Goal: Task Accomplishment & Management: Complete application form

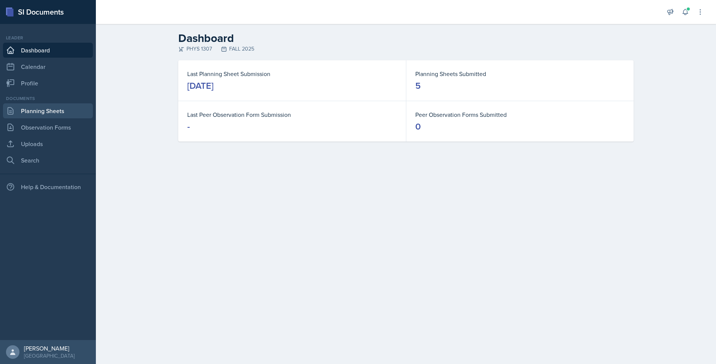
click at [69, 113] on link "Planning Sheets" at bounding box center [48, 110] width 90 height 15
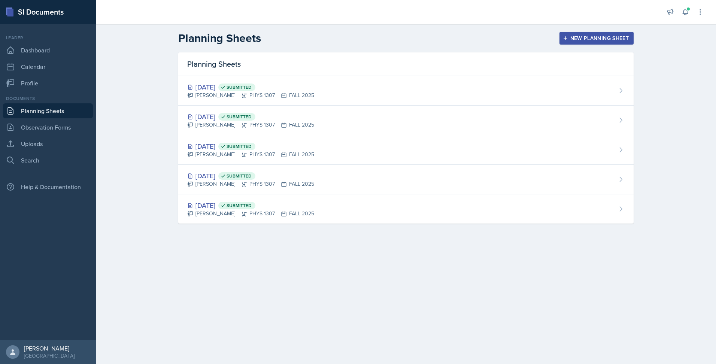
click at [567, 36] on icon "button" at bounding box center [564, 38] width 5 height 5
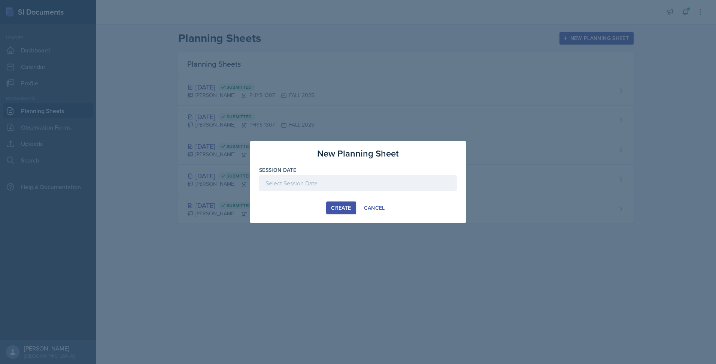
click at [394, 186] on div at bounding box center [358, 183] width 198 height 16
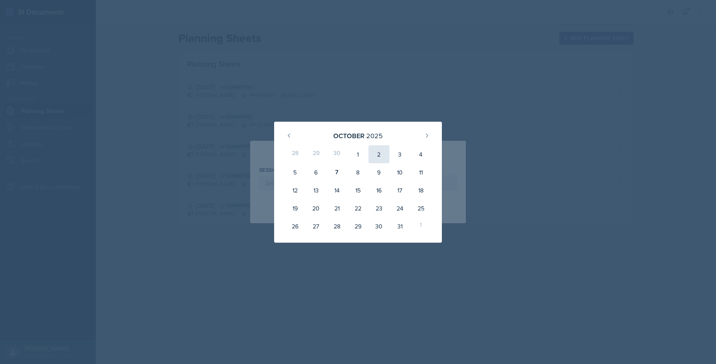
click at [375, 153] on div "2" at bounding box center [378, 154] width 21 height 18
type input "October 2nd, 2025"
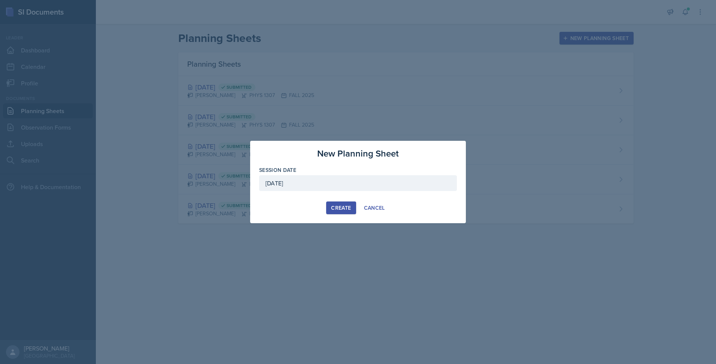
click at [346, 206] on div "Create" at bounding box center [341, 208] width 20 height 6
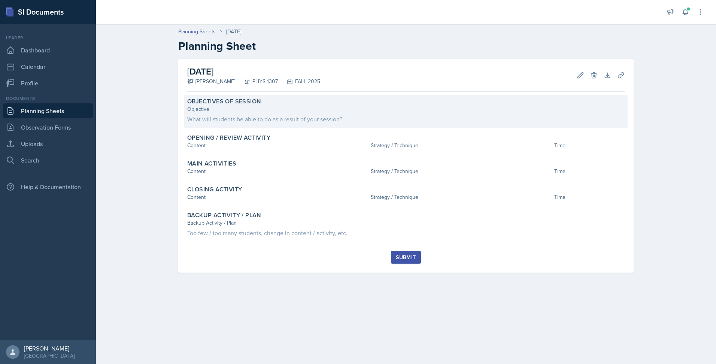
click at [288, 116] on div "What will students be able to do as a result of your session?" at bounding box center [405, 119] width 437 height 9
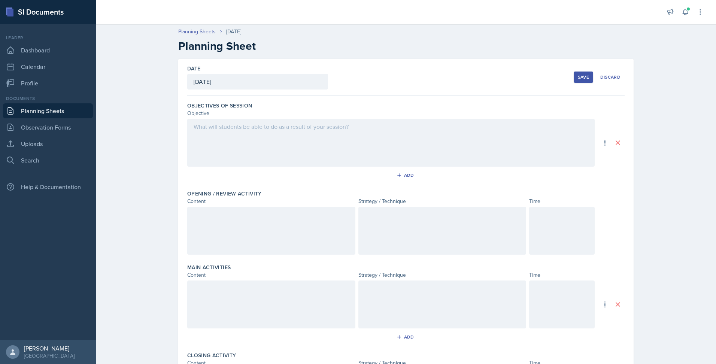
click at [269, 145] on div at bounding box center [390, 143] width 407 height 48
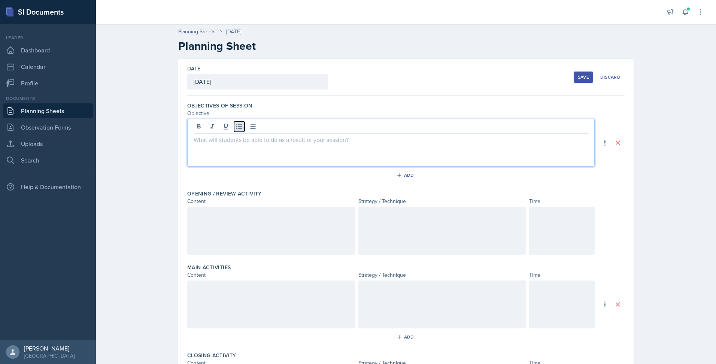
click at [239, 129] on icon at bounding box center [238, 126] width 7 height 7
click at [235, 128] on icon at bounding box center [238, 126] width 7 height 7
click at [237, 126] on icon at bounding box center [239, 126] width 6 height 5
click at [240, 224] on div at bounding box center [271, 231] width 168 height 48
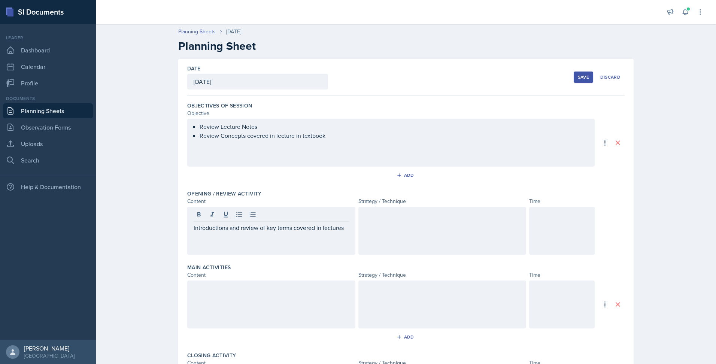
click at [416, 234] on div at bounding box center [442, 231] width 168 height 48
click at [554, 236] on div at bounding box center [561, 231] width 65 height 48
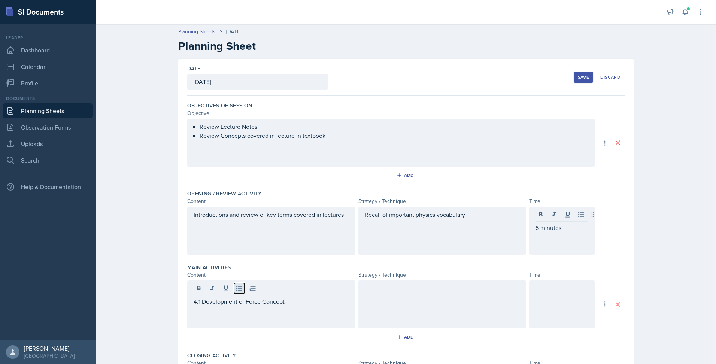
click at [235, 290] on icon at bounding box center [238, 287] width 7 height 7
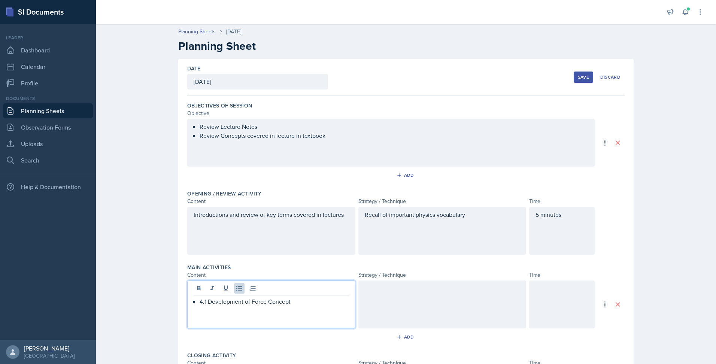
click at [301, 301] on p "4.1 Development of Force Concept" at bounding box center [273, 301] width 149 height 9
copy p "4.2 Newton's First Law: Inertia"
click at [427, 299] on div at bounding box center [442, 304] width 168 height 48
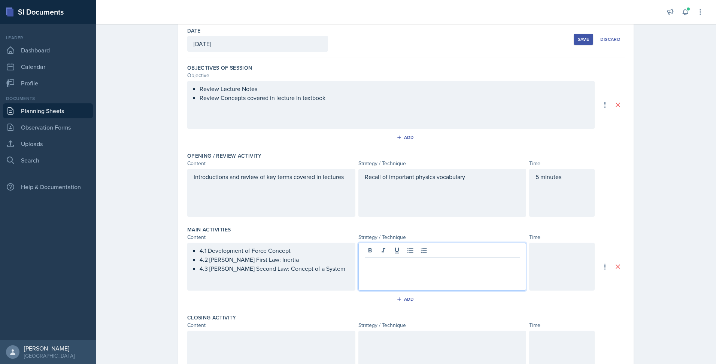
scroll to position [46, 0]
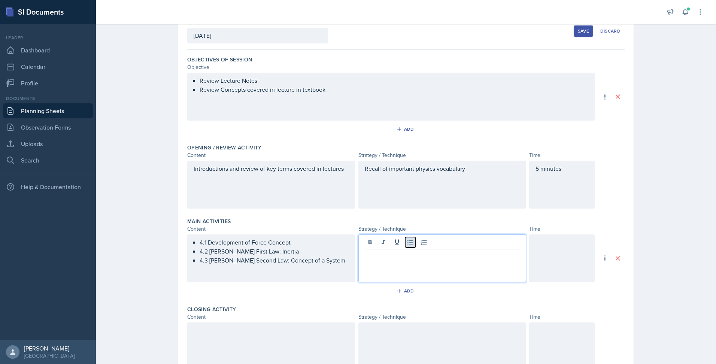
click at [406, 245] on icon at bounding box center [409, 241] width 7 height 7
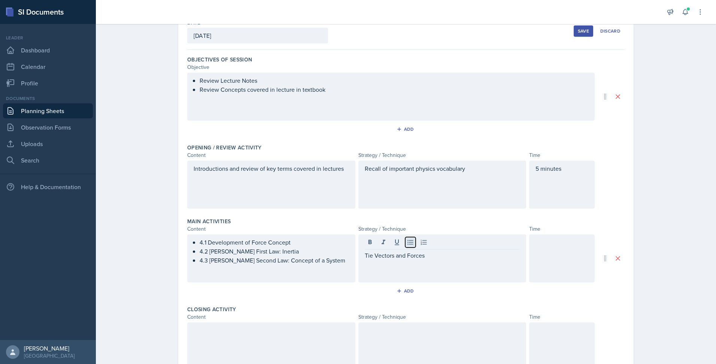
click at [407, 244] on icon at bounding box center [410, 242] width 6 height 5
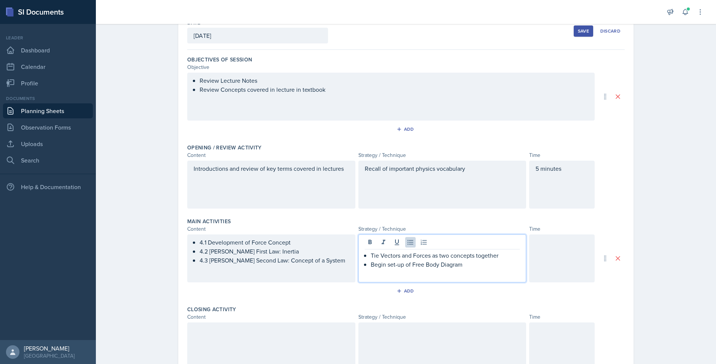
click at [555, 244] on div at bounding box center [561, 258] width 65 height 48
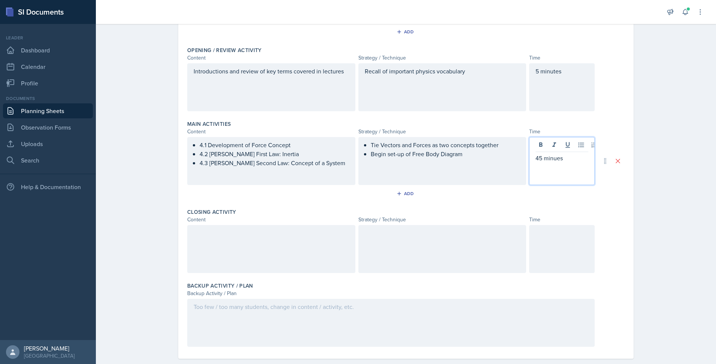
click at [288, 253] on div at bounding box center [271, 249] width 168 height 48
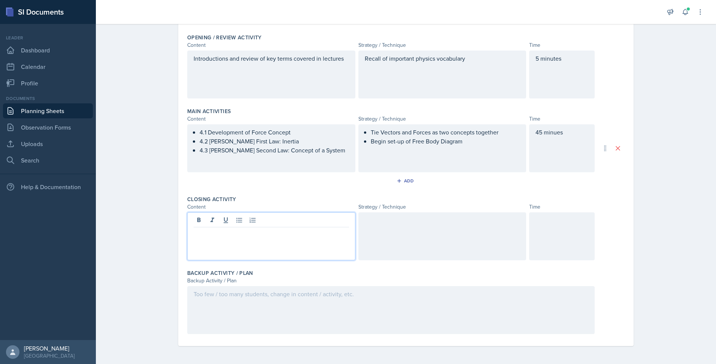
paste div
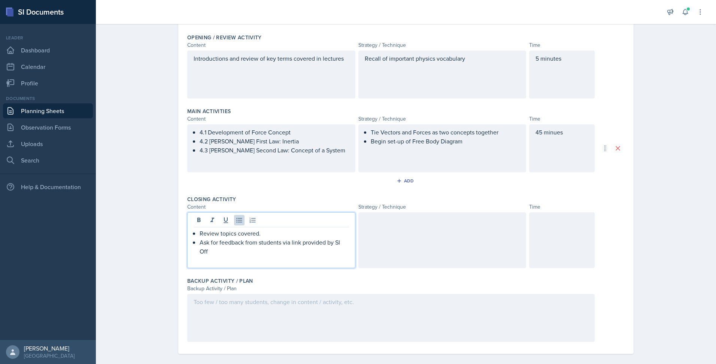
scroll to position [156, 0]
click at [389, 242] on div at bounding box center [442, 240] width 168 height 56
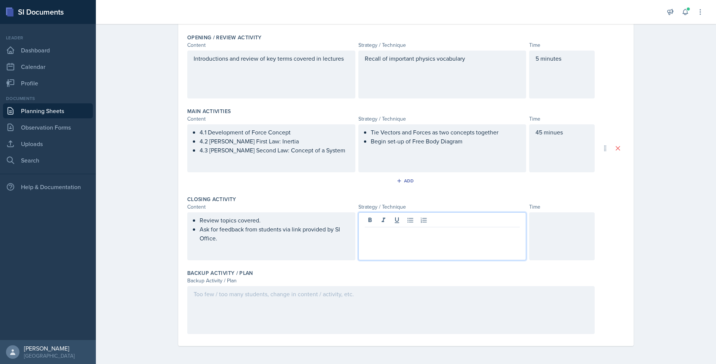
scroll to position [156, 0]
click at [545, 241] on div at bounding box center [561, 236] width 65 height 48
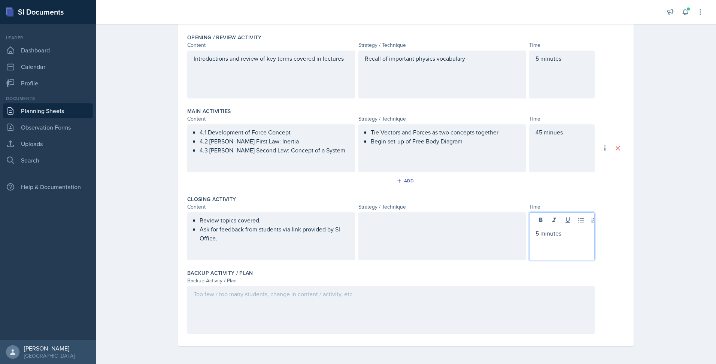
click at [556, 131] on div "45 minues" at bounding box center [561, 148] width 65 height 48
click at [372, 317] on div at bounding box center [390, 310] width 407 height 48
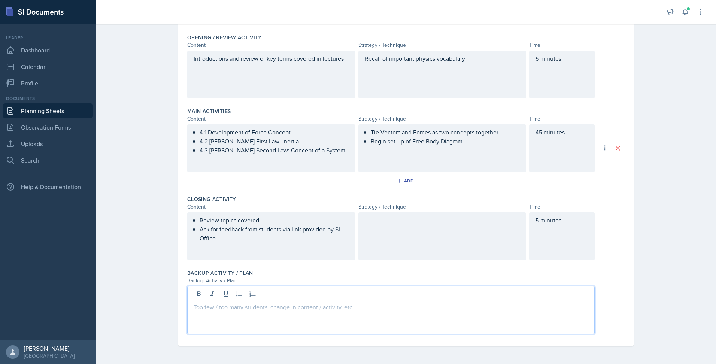
click at [350, 306] on p at bounding box center [390, 306] width 394 height 9
click at [389, 308] on p "Too few, then Zoom recording that goes over lecture examples and chapter 3 exam…" at bounding box center [390, 306] width 394 height 9
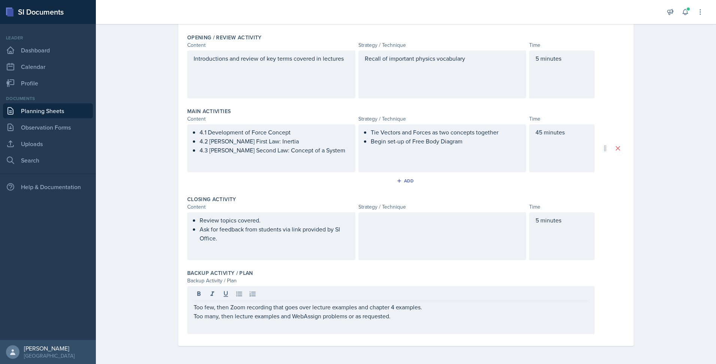
click at [646, 318] on div "Planning Sheets Oct 2nd, 2025 Planning Sheet Date October 2nd, 2025 October 202…" at bounding box center [406, 114] width 620 height 500
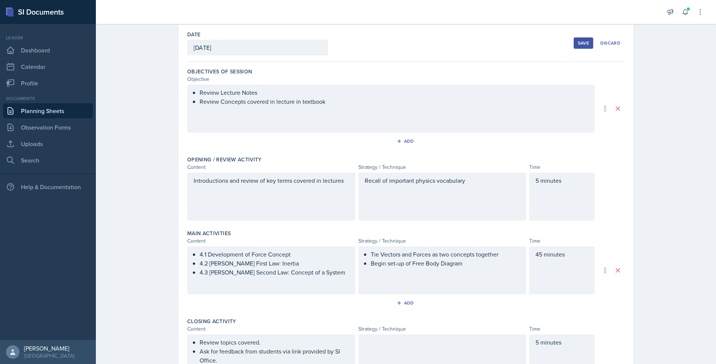
scroll to position [0, 0]
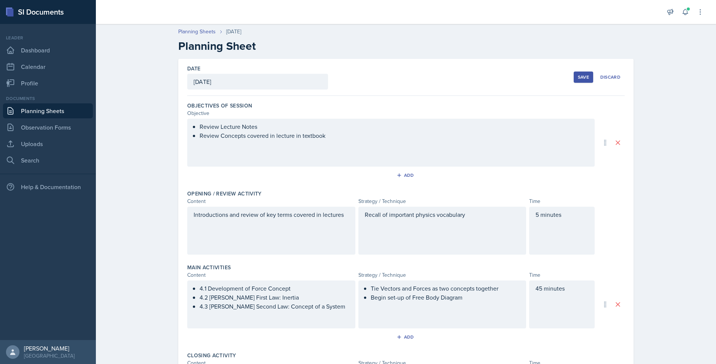
click at [584, 80] on button "Save" at bounding box center [582, 76] width 19 height 11
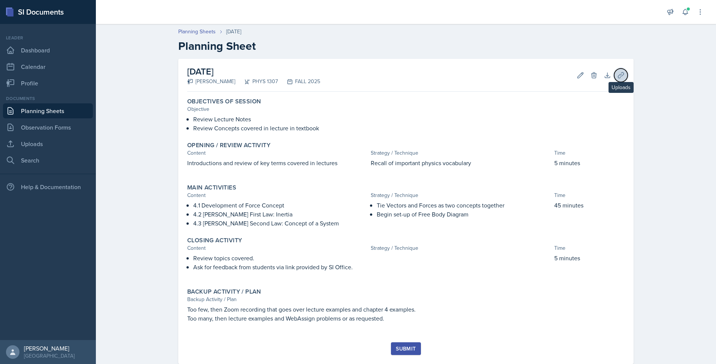
click at [617, 72] on icon at bounding box center [620, 74] width 7 height 7
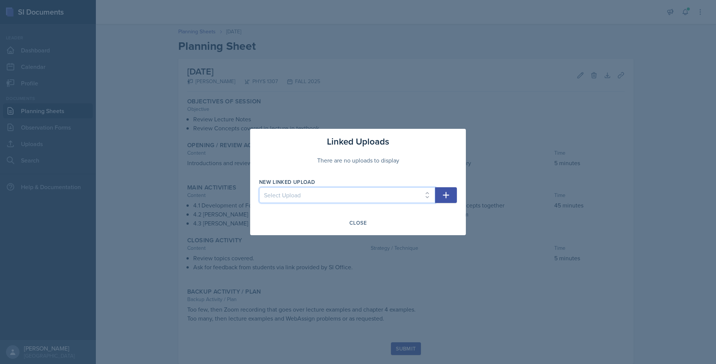
click at [429, 193] on select "Select Upload PHYS 1307 Lecture 1 Chapter 1 PHYS 1307 Lecture 2 Chapter 2 PHYS …" at bounding box center [347, 195] width 176 height 16
select select "4d98b041-7bf6-489a-a651-51317882cd5e"
click at [259, 187] on select "Select Upload PHYS 1307 Lecture 1 Chapter 1 PHYS 1307 Lecture 2 Chapter 2 PHYS …" at bounding box center [347, 195] width 176 height 16
click at [445, 191] on icon "button" at bounding box center [445, 194] width 9 height 9
select select
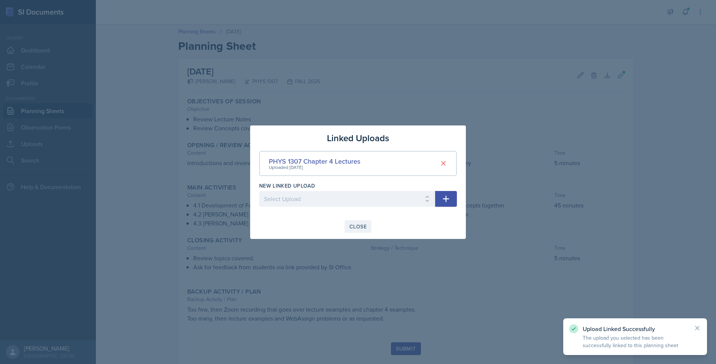
click at [355, 226] on div "Close" at bounding box center [357, 226] width 17 height 6
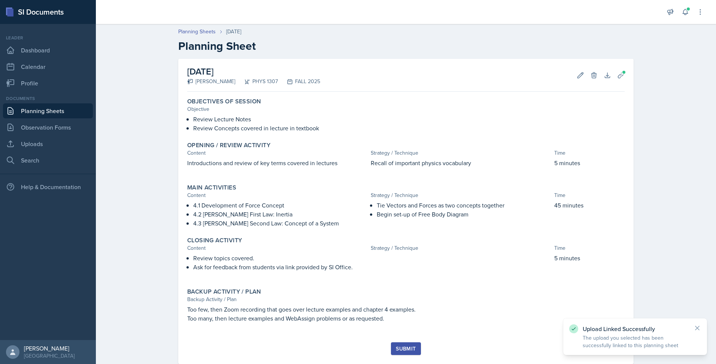
click at [404, 351] on div "Submit" at bounding box center [406, 348] width 20 height 6
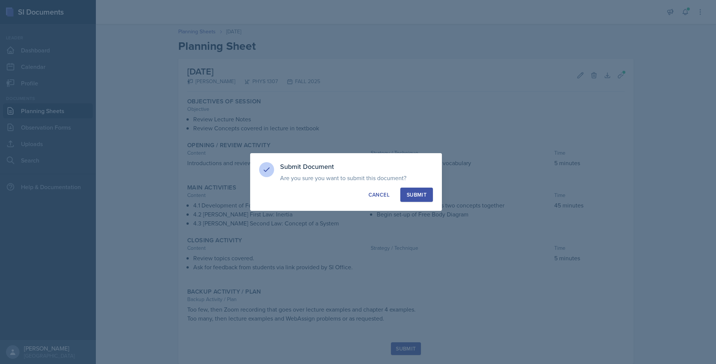
click at [420, 196] on div "Submit" at bounding box center [416, 194] width 20 height 7
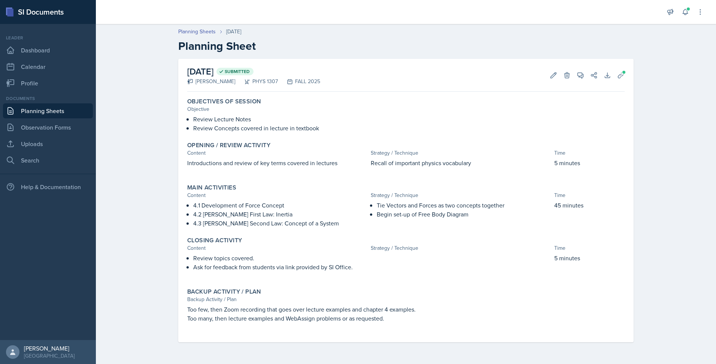
click at [74, 113] on link "Planning Sheets" at bounding box center [48, 110] width 90 height 15
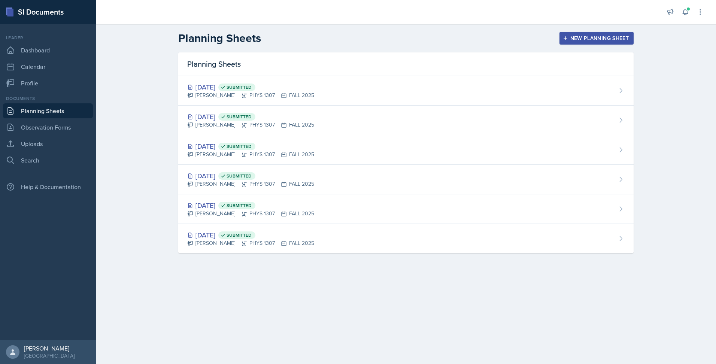
click at [571, 41] on div "New Planning Sheet" at bounding box center [596, 38] width 64 height 6
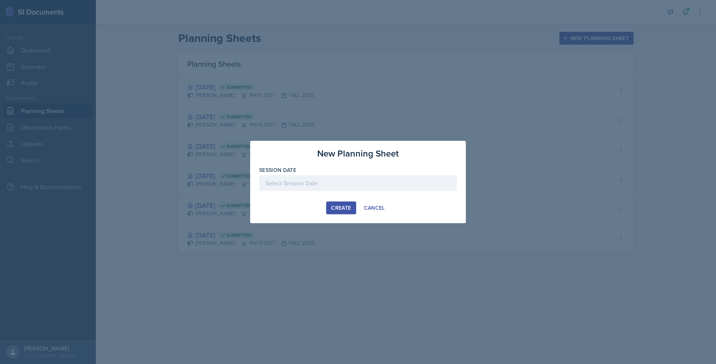
click at [382, 184] on div at bounding box center [358, 183] width 198 height 16
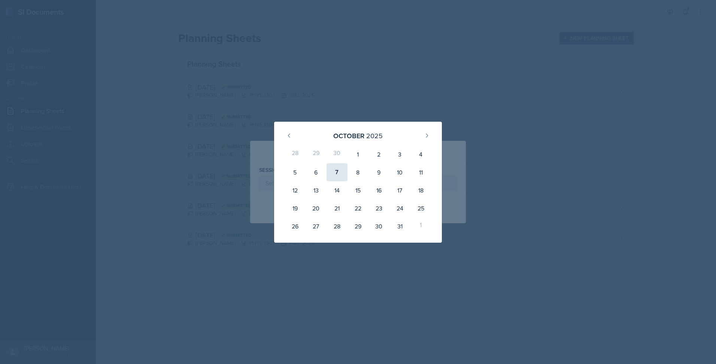
click at [345, 170] on div "7" at bounding box center [336, 172] width 21 height 18
type input "October 7th, 2025"
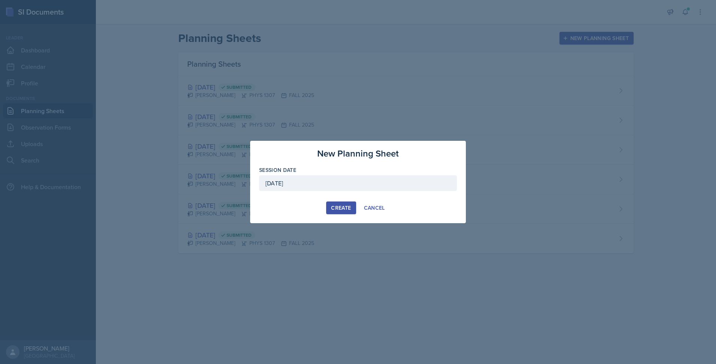
click at [338, 209] on div "Create" at bounding box center [341, 208] width 20 height 6
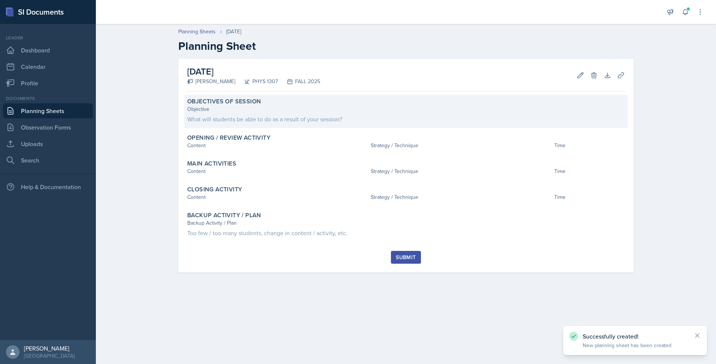
click at [404, 124] on div "Objectives of Session Objective What will students be able to do as a result of…" at bounding box center [405, 111] width 443 height 33
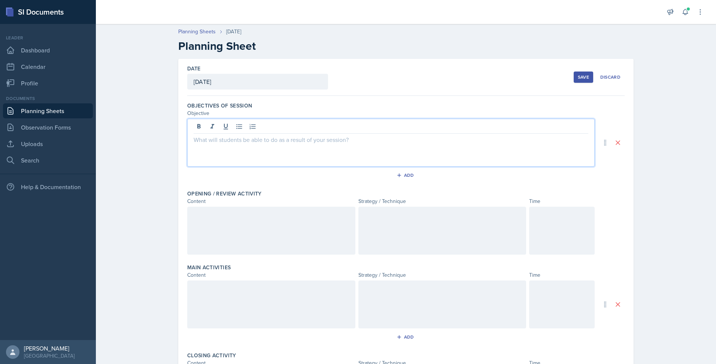
click at [324, 129] on div at bounding box center [390, 143] width 407 height 48
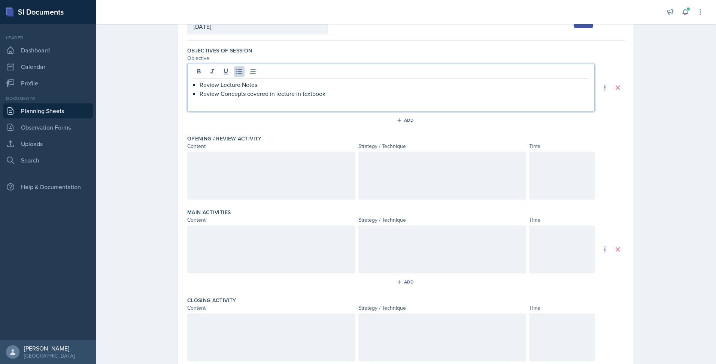
scroll to position [55, 0]
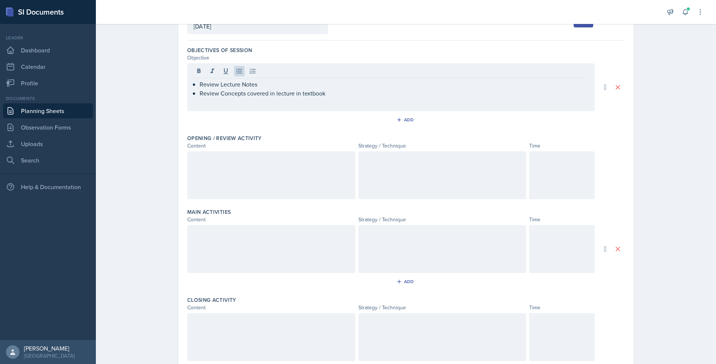
click at [304, 167] on div at bounding box center [271, 175] width 168 height 48
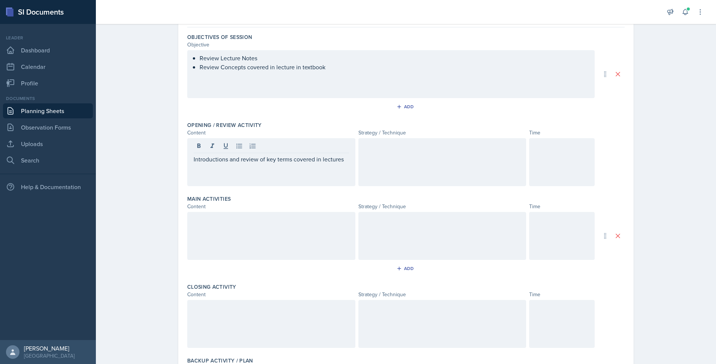
click at [444, 167] on div at bounding box center [442, 162] width 168 height 48
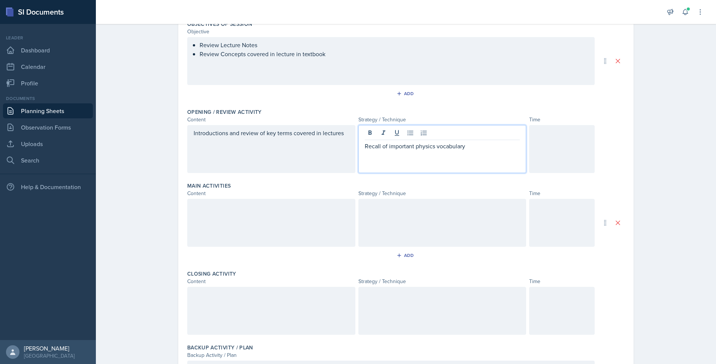
click at [531, 157] on div at bounding box center [561, 149] width 65 height 48
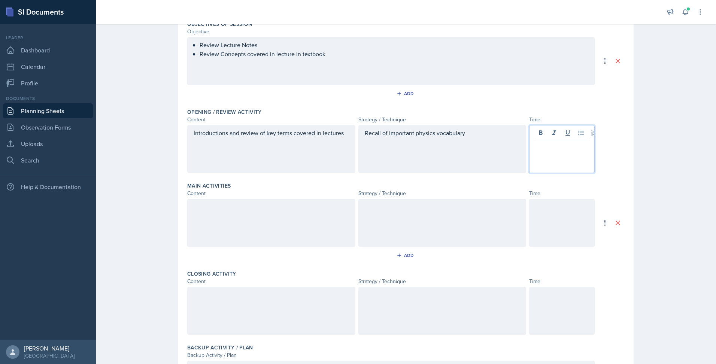
scroll to position [95, 0]
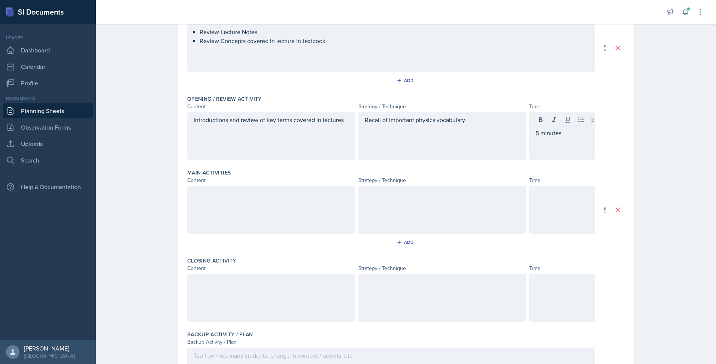
click at [304, 224] on div at bounding box center [271, 210] width 168 height 48
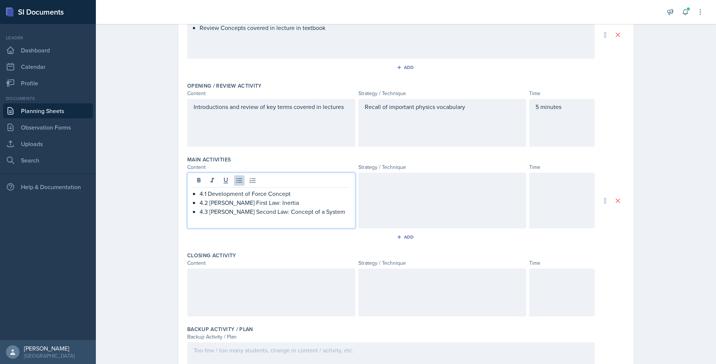
click at [201, 202] on p "4.2 Newton's First Law: Inertia" at bounding box center [273, 202] width 149 height 9
copy p "Newton's First Law: Inertia"
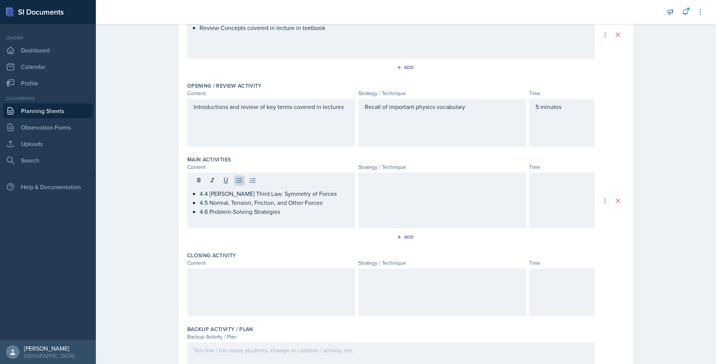
click at [405, 198] on div at bounding box center [442, 201] width 168 height 56
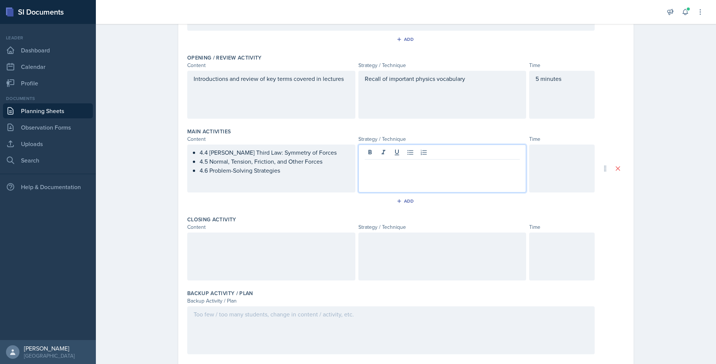
scroll to position [137, 0]
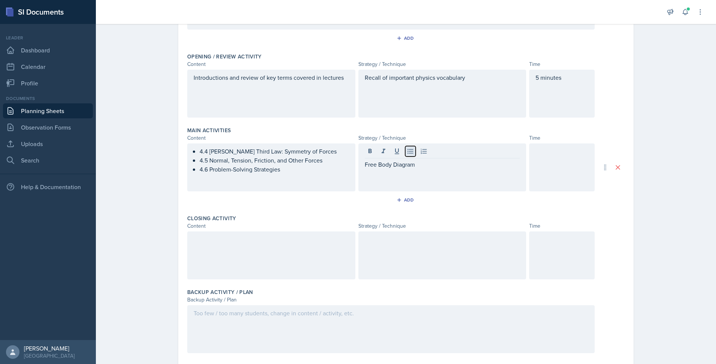
click at [406, 150] on icon at bounding box center [409, 150] width 7 height 7
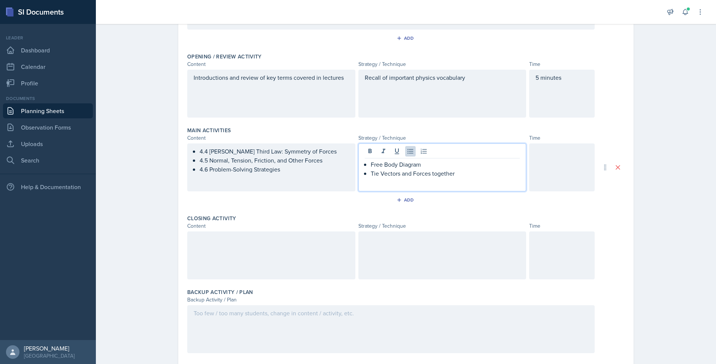
click at [537, 170] on div at bounding box center [561, 167] width 65 height 48
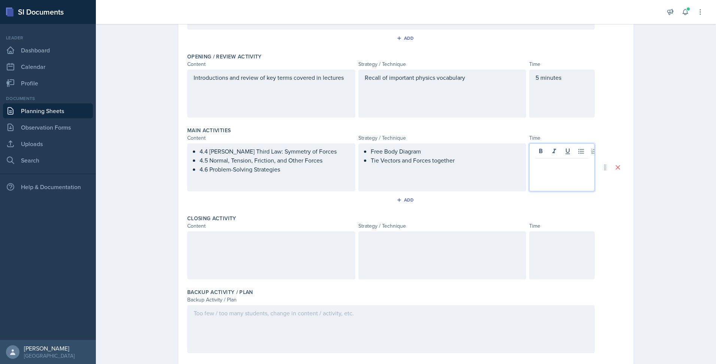
scroll to position [150, 0]
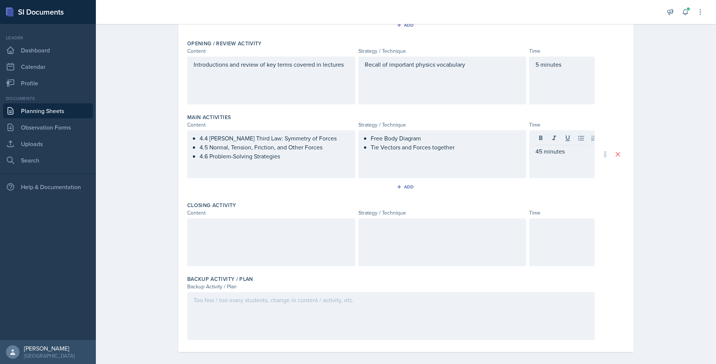
click at [284, 245] on div at bounding box center [271, 242] width 168 height 48
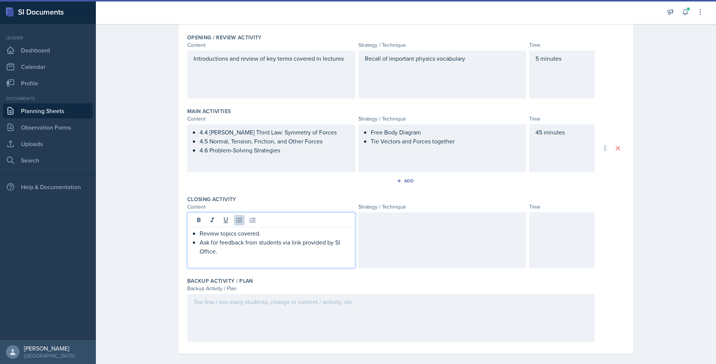
scroll to position [163, 0]
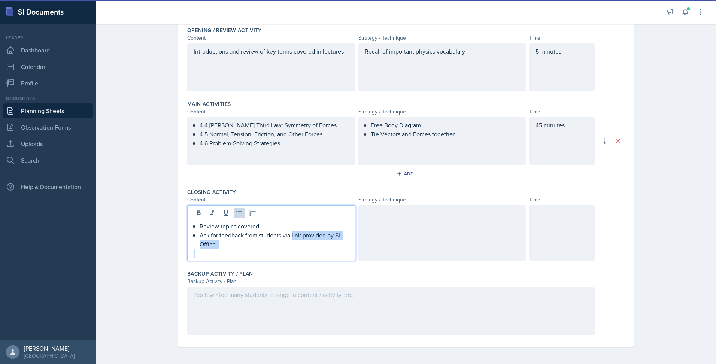
drag, startPoint x: 290, startPoint y: 235, endPoint x: 295, endPoint y: 252, distance: 17.5
click at [295, 252] on div "Review topics covered. Ask for feedback from students via link provided by SI O…" at bounding box center [270, 240] width 155 height 36
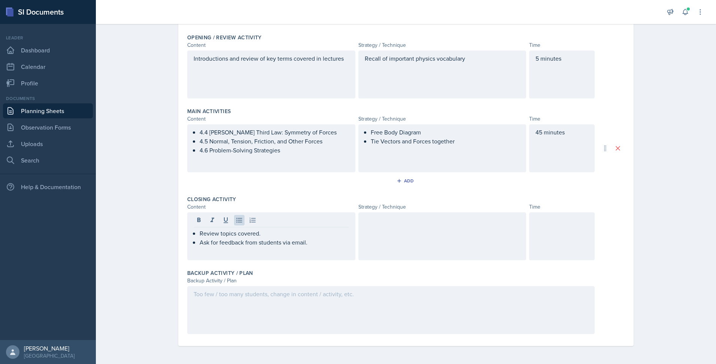
click at [558, 251] on div at bounding box center [561, 236] width 65 height 48
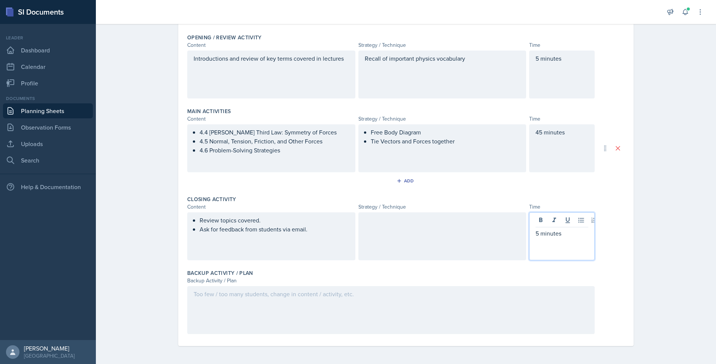
click at [337, 315] on div at bounding box center [390, 310] width 407 height 48
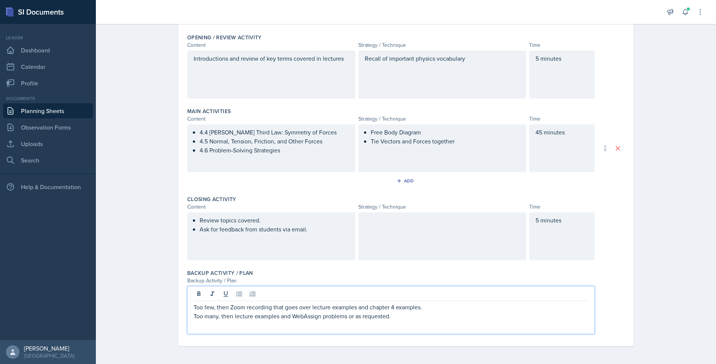
click at [637, 312] on div "Date October 7th, 2025 October 2025 28 29 30 1 2 3 4 5 6 7 8 9 10 11 12 13 14 1…" at bounding box center [405, 133] width 479 height 461
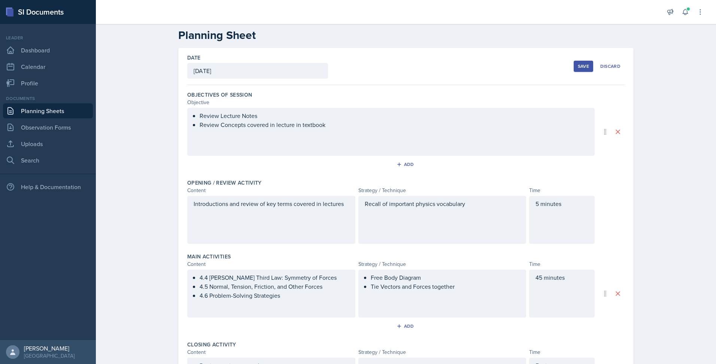
scroll to position [0, 0]
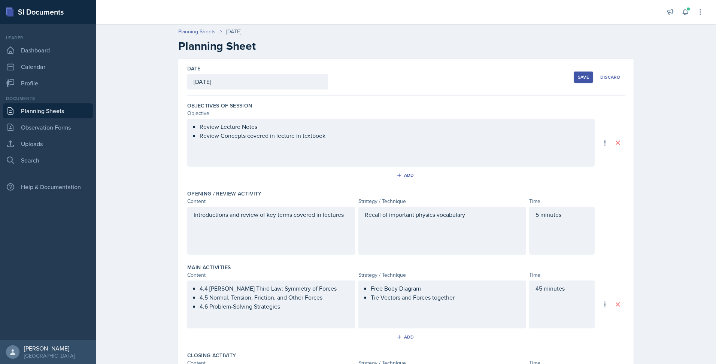
click at [580, 74] on div "Save" at bounding box center [582, 77] width 11 height 6
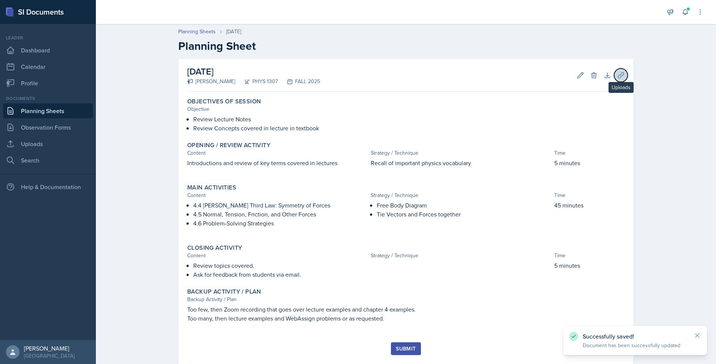
click at [619, 79] on button "Uploads" at bounding box center [620, 74] width 13 height 13
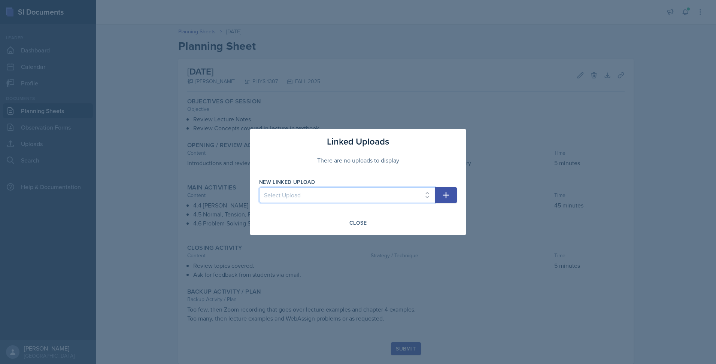
click at [426, 192] on select "Select Upload PHYS 1307 Lecture 1 Chapter 1 PHYS 1307 Lecture 2 Chapter 2 PHYS …" at bounding box center [347, 195] width 176 height 16
select select "4d98b041-7bf6-489a-a651-51317882cd5e"
click at [259, 187] on select "Select Upload PHYS 1307 Lecture 1 Chapter 1 PHYS 1307 Lecture 2 Chapter 2 PHYS …" at bounding box center [347, 195] width 176 height 16
click at [447, 193] on icon "button" at bounding box center [445, 194] width 9 height 9
select select
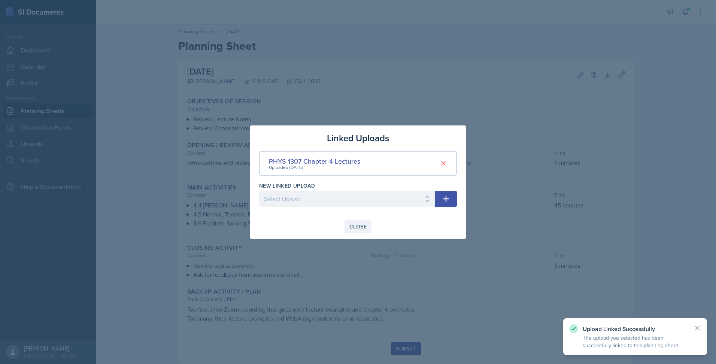
click at [359, 223] on div "Close" at bounding box center [357, 226] width 17 height 6
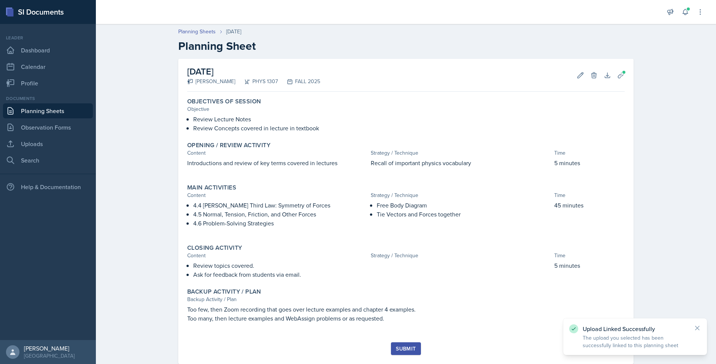
click at [401, 350] on div "Submit" at bounding box center [406, 348] width 20 height 6
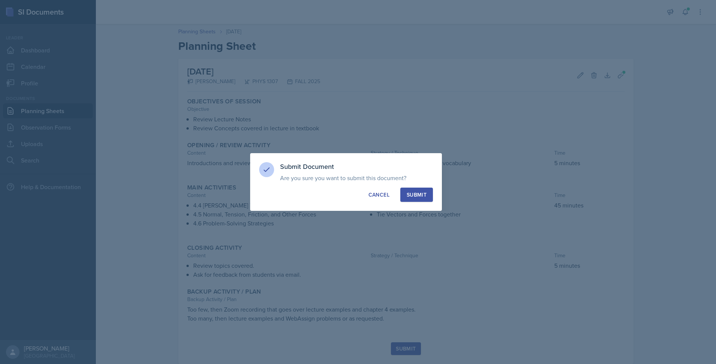
click at [420, 194] on div "Submit" at bounding box center [416, 194] width 20 height 7
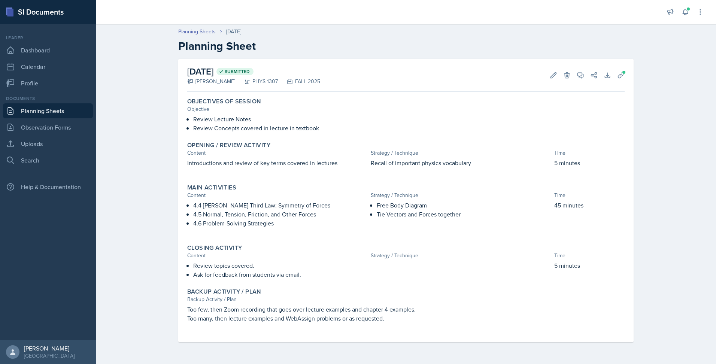
click at [690, 182] on div "Planning Sheets Oct 7th, 2025 Planning Sheet October 7th, 2025 Submitted Chris …" at bounding box center [406, 190] width 620 height 340
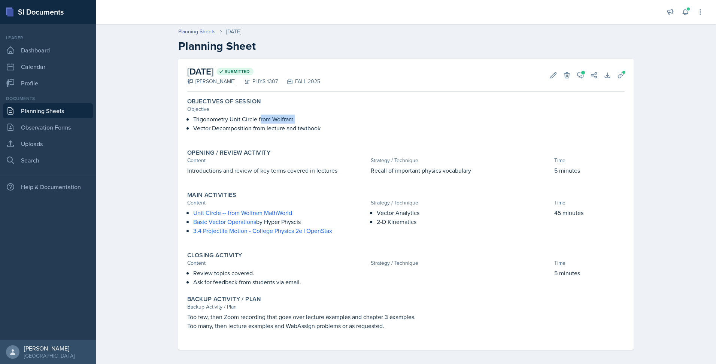
drag, startPoint x: 192, startPoint y: 126, endPoint x: 256, endPoint y: 118, distance: 64.6
click at [256, 118] on div "Trigonometry Unit Circle from Wolfram Vector Decomposition from lecture and tex…" at bounding box center [405, 127] width 437 height 25
click at [225, 120] on p "Trigonometry Unit Circle from Wolfram" at bounding box center [408, 119] width 431 height 9
drag, startPoint x: 185, startPoint y: 170, endPoint x: 335, endPoint y: 173, distance: 149.7
click at [335, 173] on p "Introductions and review of key terms covered in lectures" at bounding box center [277, 170] width 180 height 9
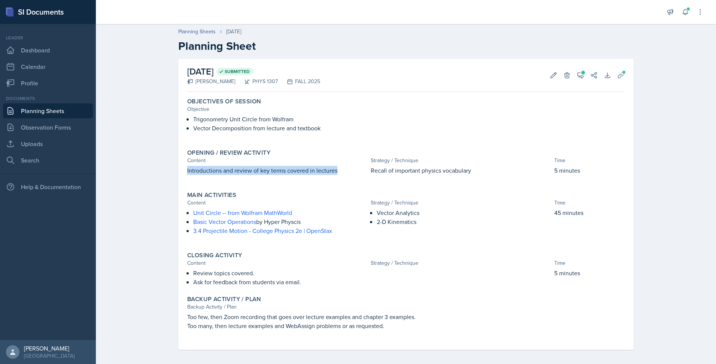
copy p "Introductions and review of key terms covered in lectures"
drag, startPoint x: 369, startPoint y: 169, endPoint x: 446, endPoint y: 176, distance: 77.8
click at [446, 176] on div "Recall of important physics vocabulary" at bounding box center [460, 174] width 180 height 16
copy p "Recall of important physics vocabulary"
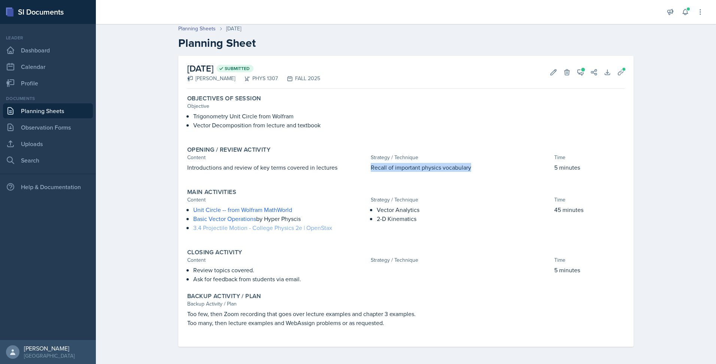
scroll to position [4, 0]
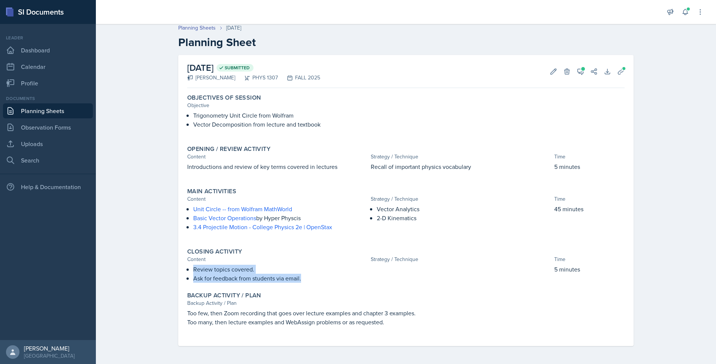
drag, startPoint x: 190, startPoint y: 270, endPoint x: 302, endPoint y: 276, distance: 111.3
click at [302, 276] on ul "Review topics covered. Ask for feedback from students via email." at bounding box center [280, 274] width 174 height 18
copy ul "Review topics covered. Ask for feedback from students via email."
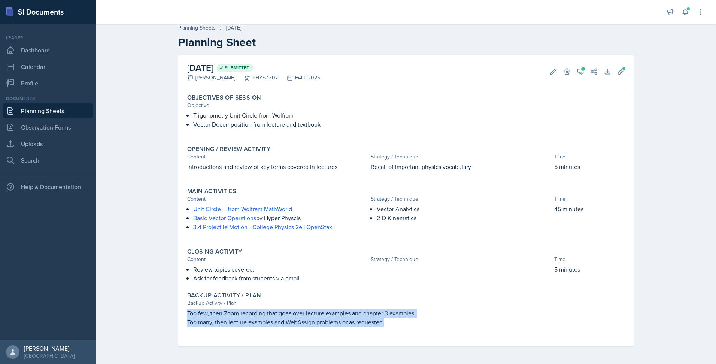
drag, startPoint x: 184, startPoint y: 314, endPoint x: 394, endPoint y: 330, distance: 210.2
click at [394, 330] on div "Too few, then Zoom recording that goes over lecture examples and chapter 3 exam…" at bounding box center [405, 320] width 437 height 25
copy div "Too few, then Zoom recording that goes over lecture examples and chapter 3 exam…"
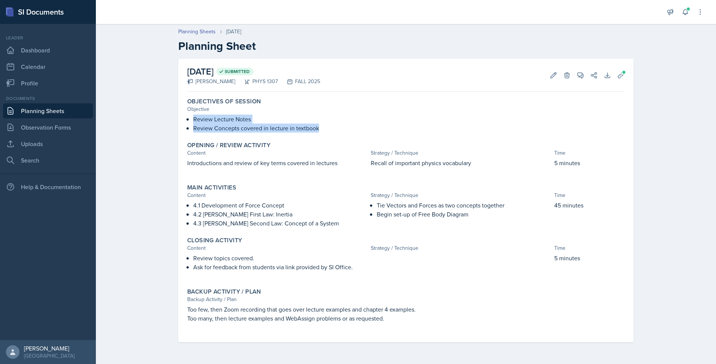
drag, startPoint x: 193, startPoint y: 120, endPoint x: 322, endPoint y: 131, distance: 130.0
click at [322, 131] on div "Review Lecture Notes Review Concepts covered in lecture in textbook" at bounding box center [405, 124] width 437 height 18
copy ul "Review Lecture Notes Review Concepts covered in lecture in textbook"
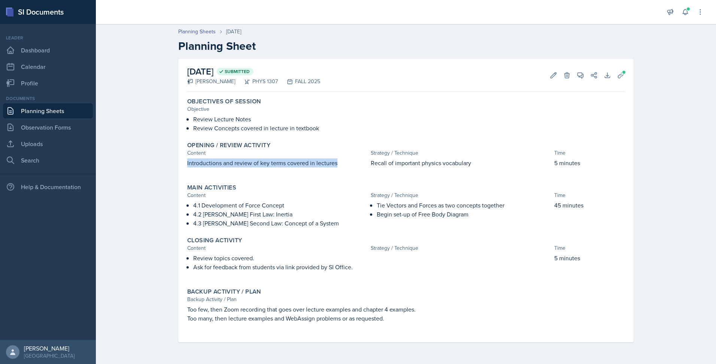
drag, startPoint x: 186, startPoint y: 162, endPoint x: 314, endPoint y: 168, distance: 127.8
click at [314, 168] on div "Opening / Review Activity Content Strategy / Technique Time Introductions and r…" at bounding box center [405, 157] width 443 height 39
copy p "Introductions and review of key terms covered in lectures"
drag, startPoint x: 372, startPoint y: 163, endPoint x: 471, endPoint y: 166, distance: 99.6
click at [471, 166] on p "Recall of important physics vocabulary" at bounding box center [460, 162] width 180 height 9
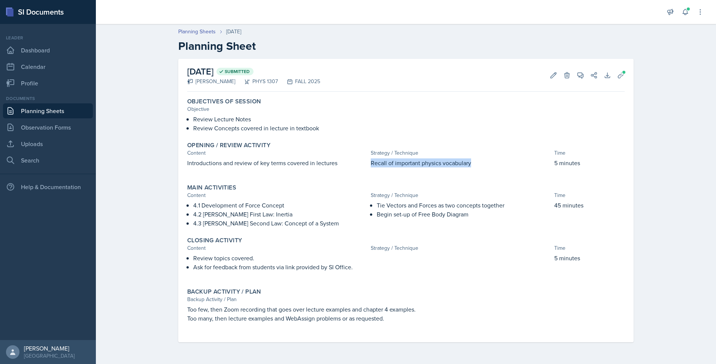
copy p "Recall of important physics vocabulary"
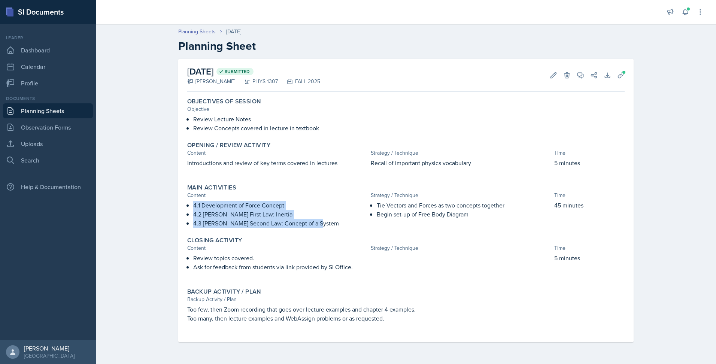
drag, startPoint x: 192, startPoint y: 203, endPoint x: 318, endPoint y: 220, distance: 127.0
click at [318, 220] on div "4.1 Development of Force Concept 4.2 [PERSON_NAME] First Law: Inertia 4.3 [PERS…" at bounding box center [277, 214] width 180 height 27
copy ul "4.1 Development of Force Concept 4.2 [PERSON_NAME] First Law: Inertia 4.3 [PERS…"
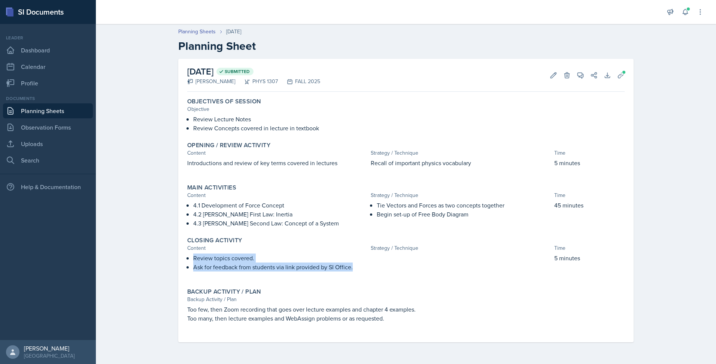
drag, startPoint x: 194, startPoint y: 258, endPoint x: 356, endPoint y: 269, distance: 162.0
click at [356, 269] on ul "Review topics covered. Ask for feedback from students via link provided by SI O…" at bounding box center [280, 262] width 174 height 18
copy ul "Review topics covered. Ask for feedback from students via link provided by SI O…"
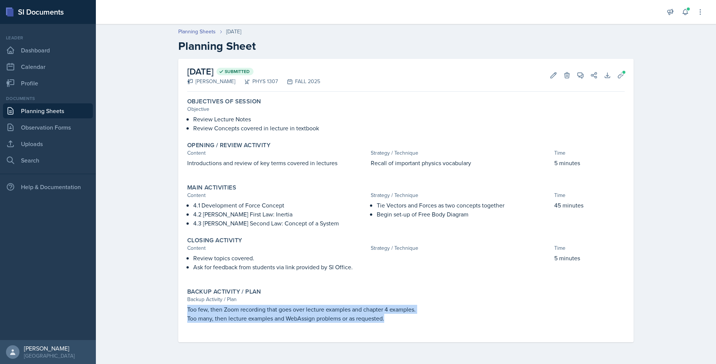
drag, startPoint x: 187, startPoint y: 309, endPoint x: 372, endPoint y: 328, distance: 185.4
click at [372, 328] on div "Too few, then Zoom recording that goes over lecture examples and chapter 4 exam…" at bounding box center [405, 317] width 437 height 25
copy div "Too few, then Zoom recording that goes over lecture examples and chapter 4 exam…"
